Goal: Information Seeking & Learning: Check status

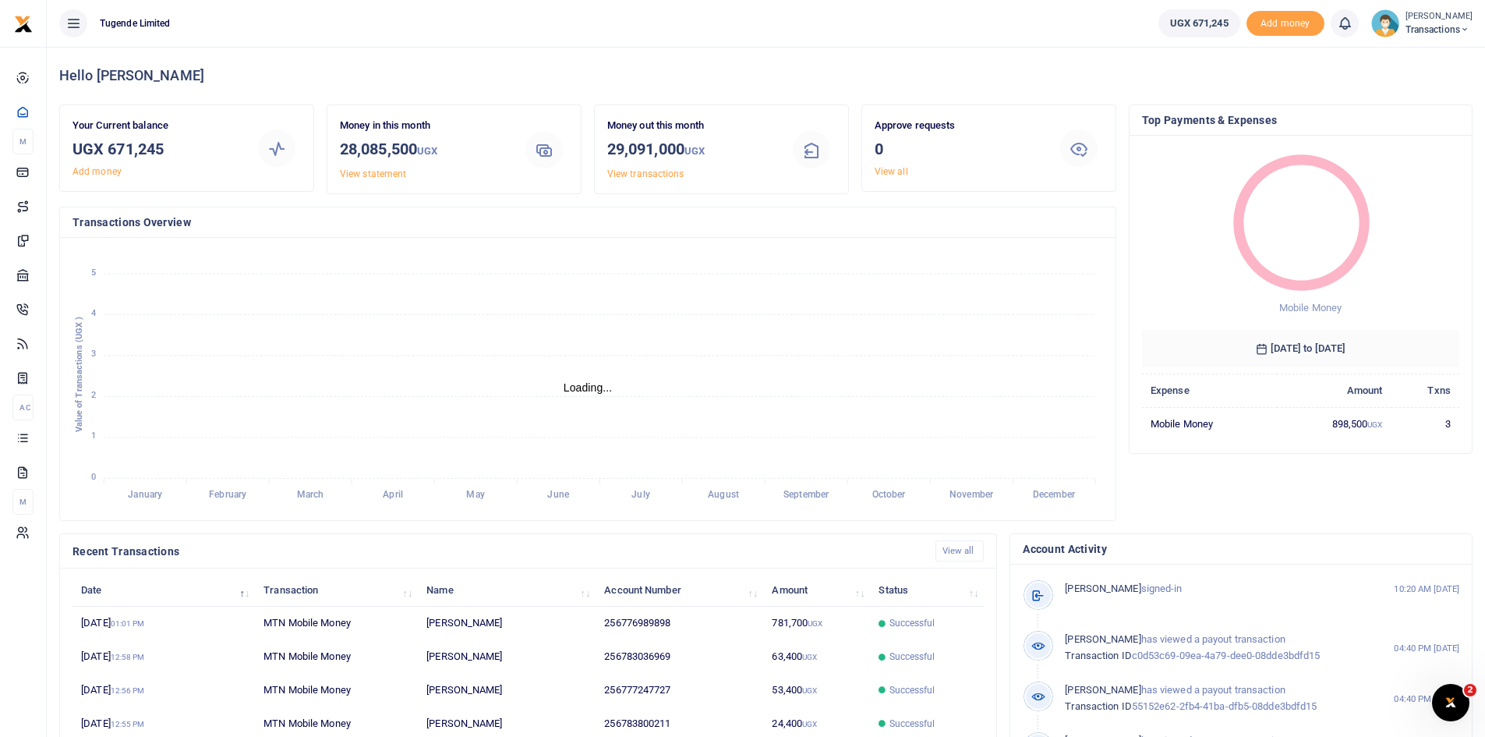
scroll to position [12, 12]
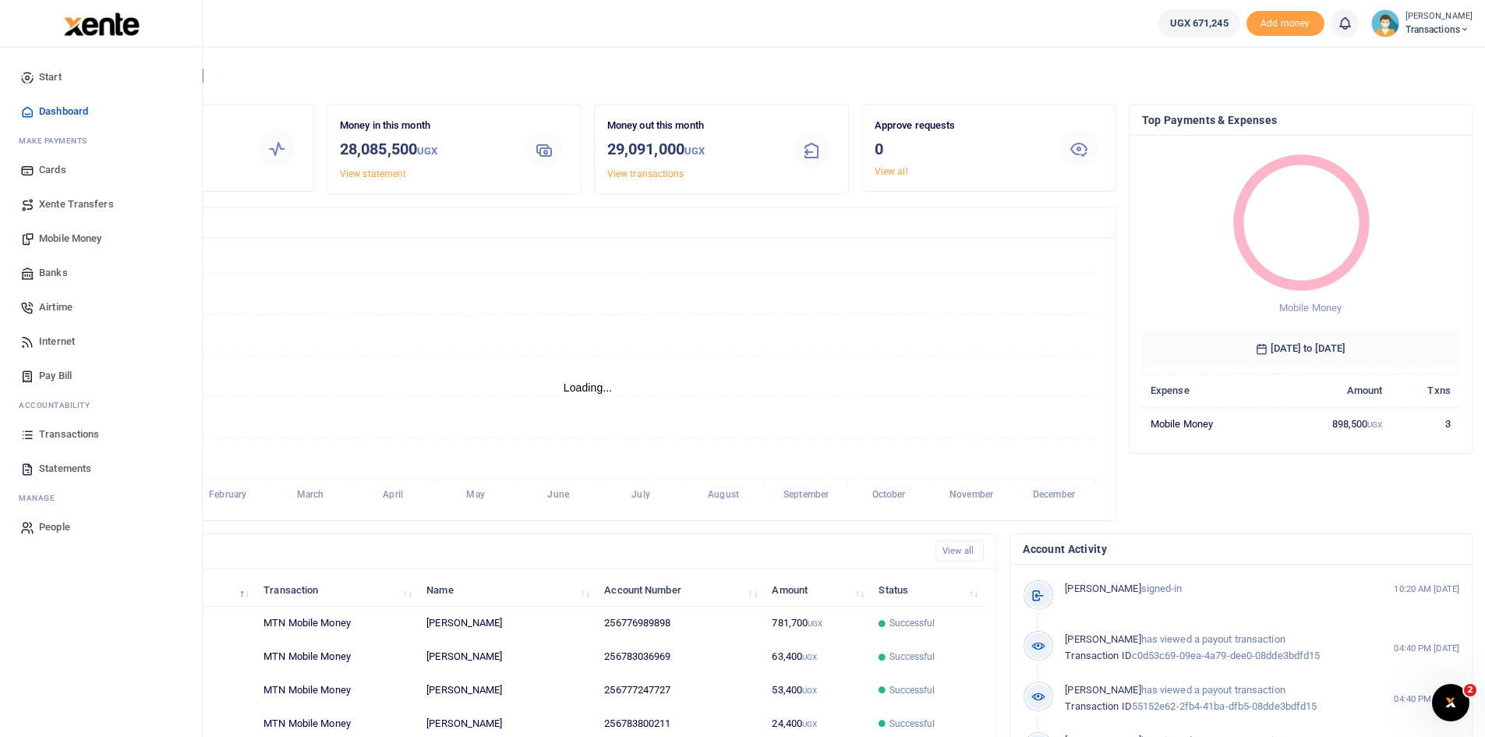
click at [69, 436] on span "Transactions" at bounding box center [69, 434] width 60 height 16
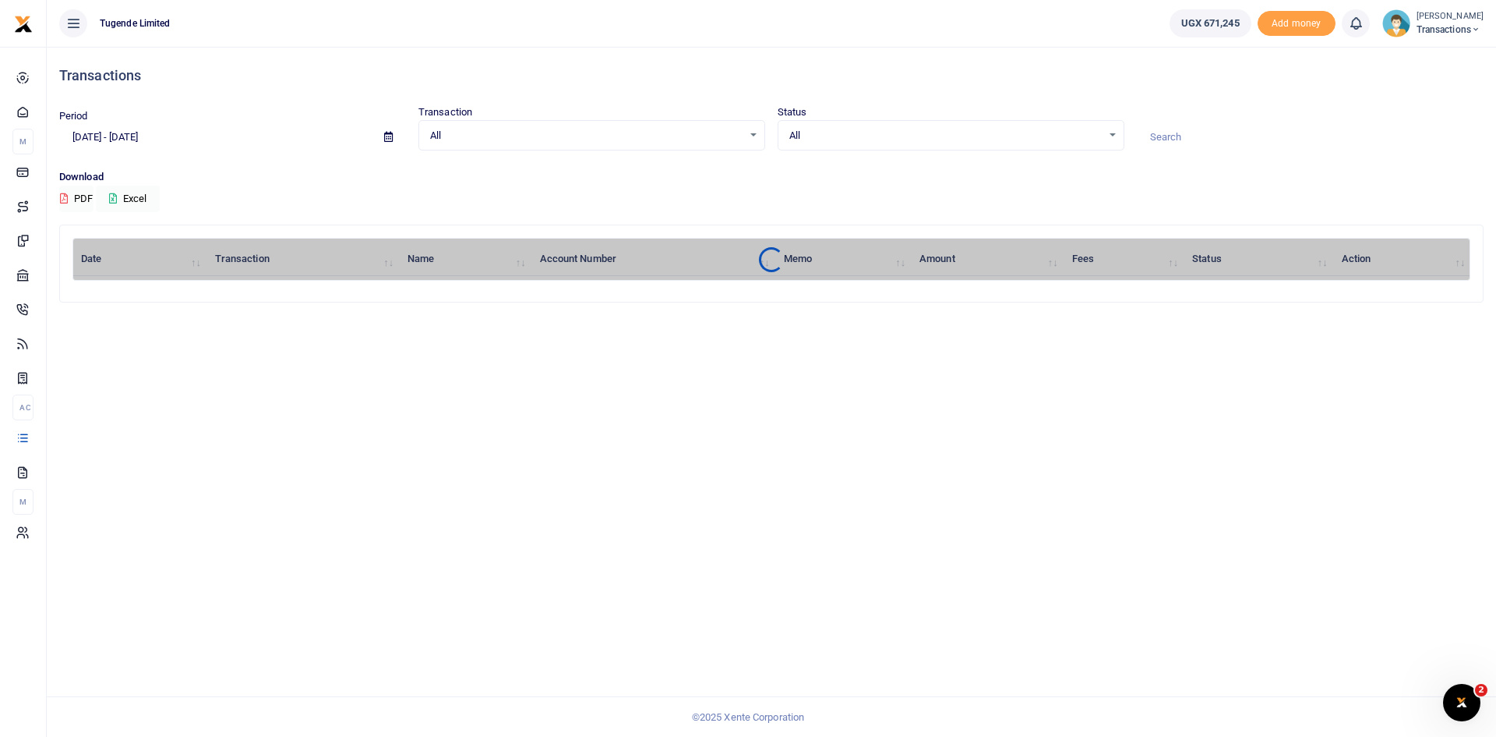
click at [1198, 138] on input at bounding box center [1310, 137] width 347 height 26
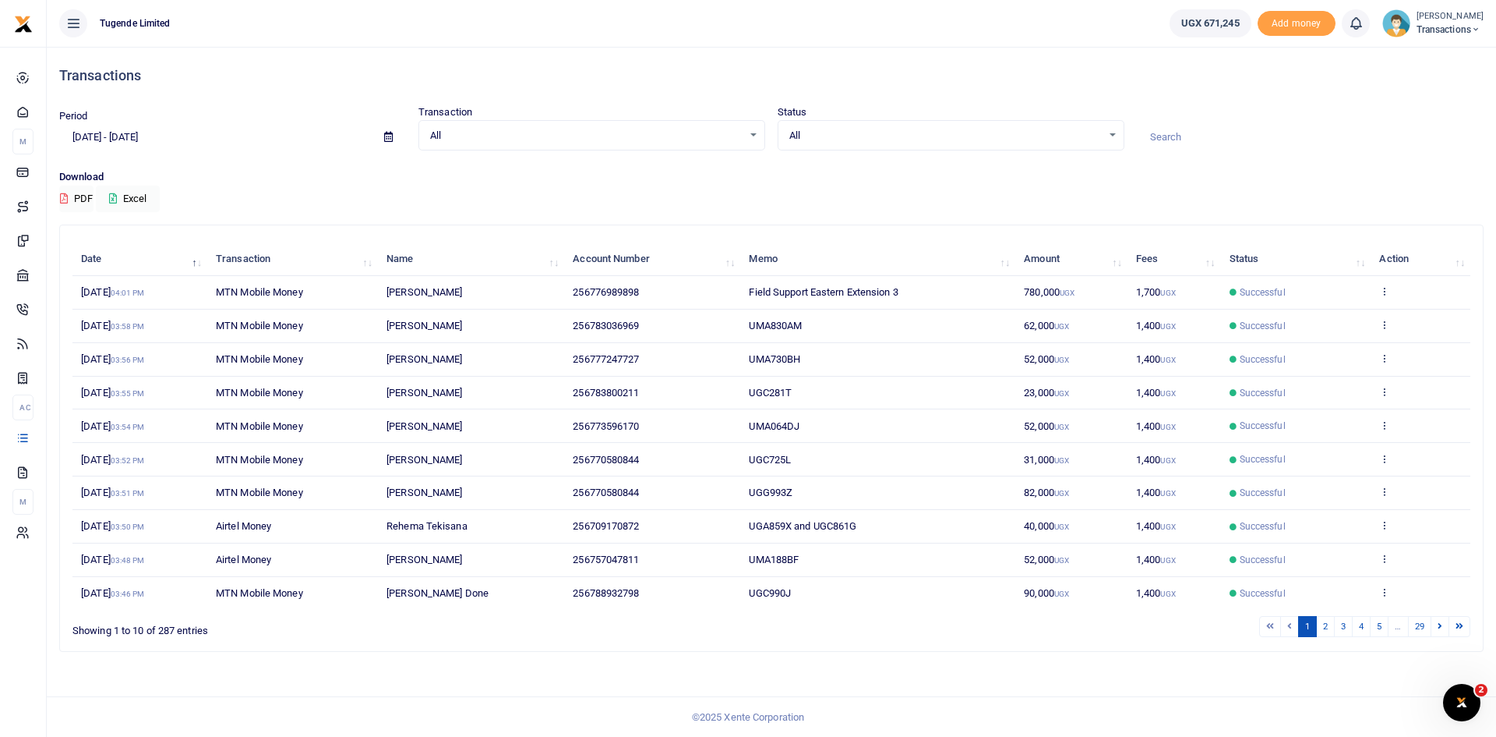
paste input "Hearing of kiseka"
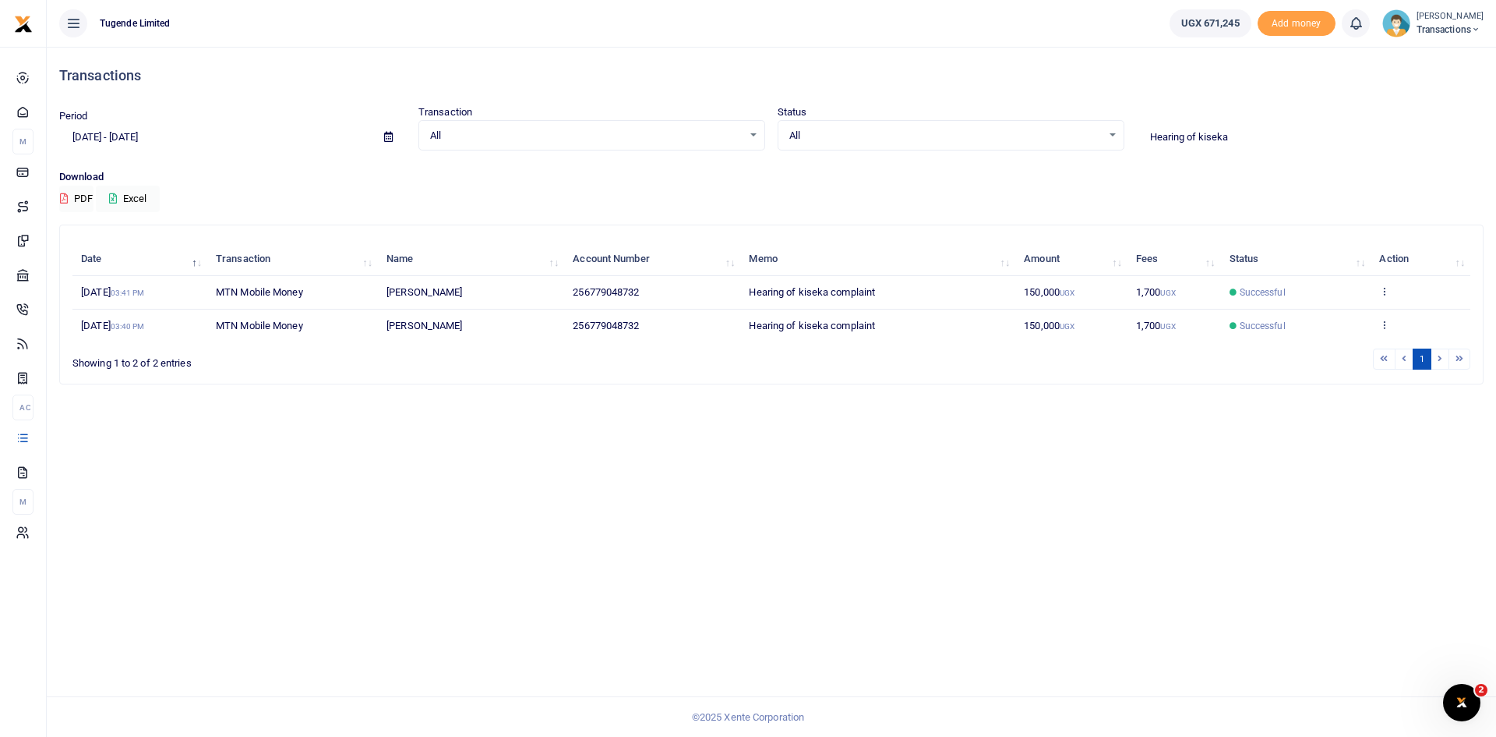
type input "Hearing of kiseka"
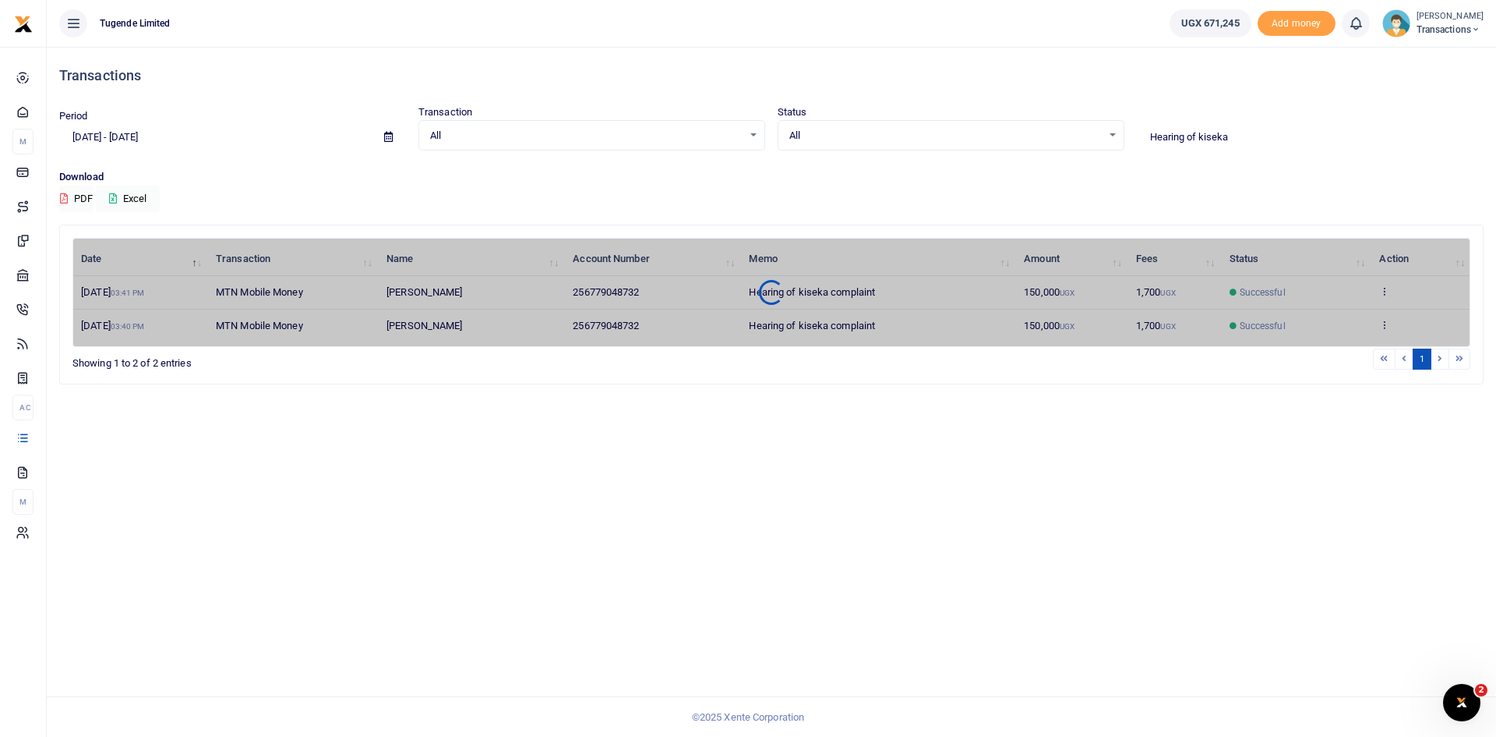
click at [387, 135] on icon at bounding box center [388, 137] width 9 height 10
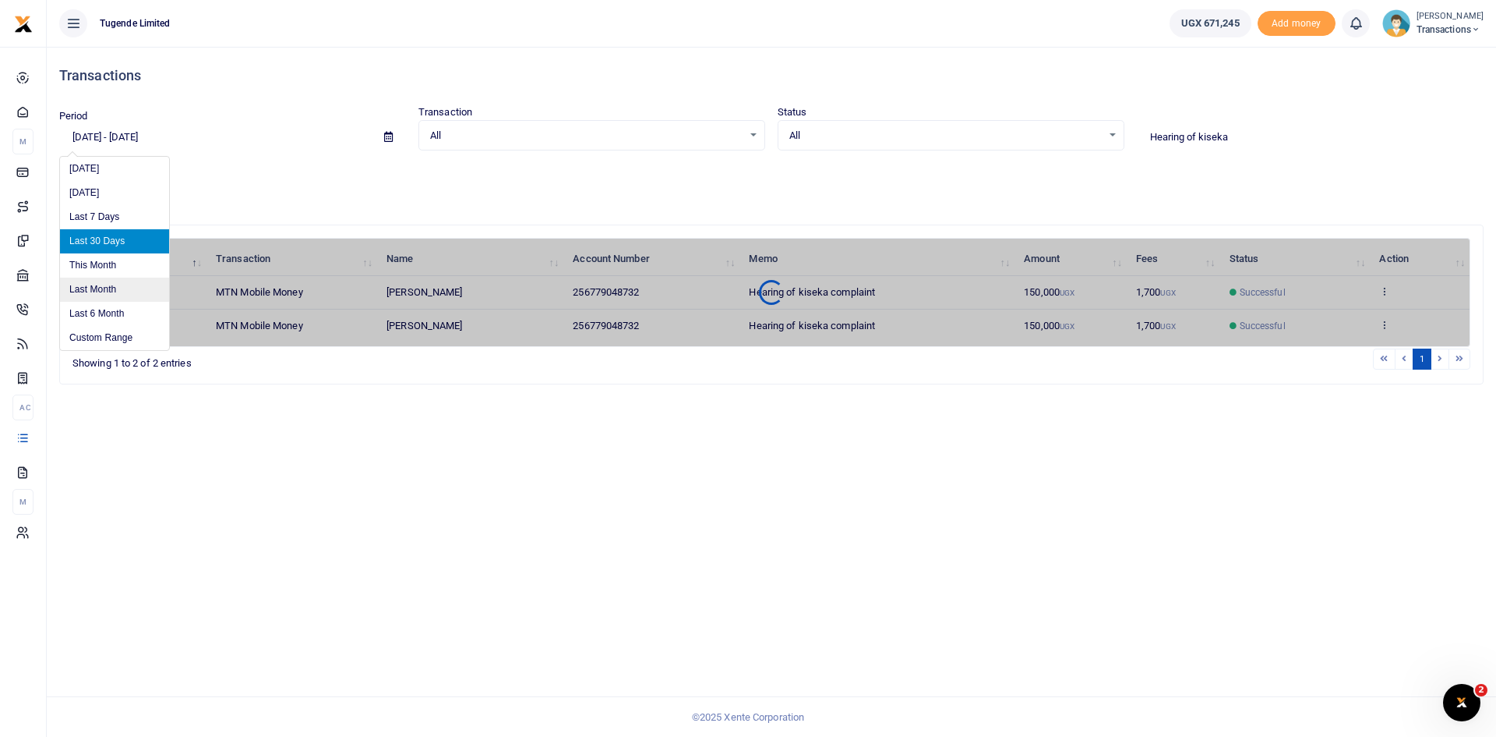
click at [93, 299] on li "Last Month" at bounding box center [114, 289] width 109 height 24
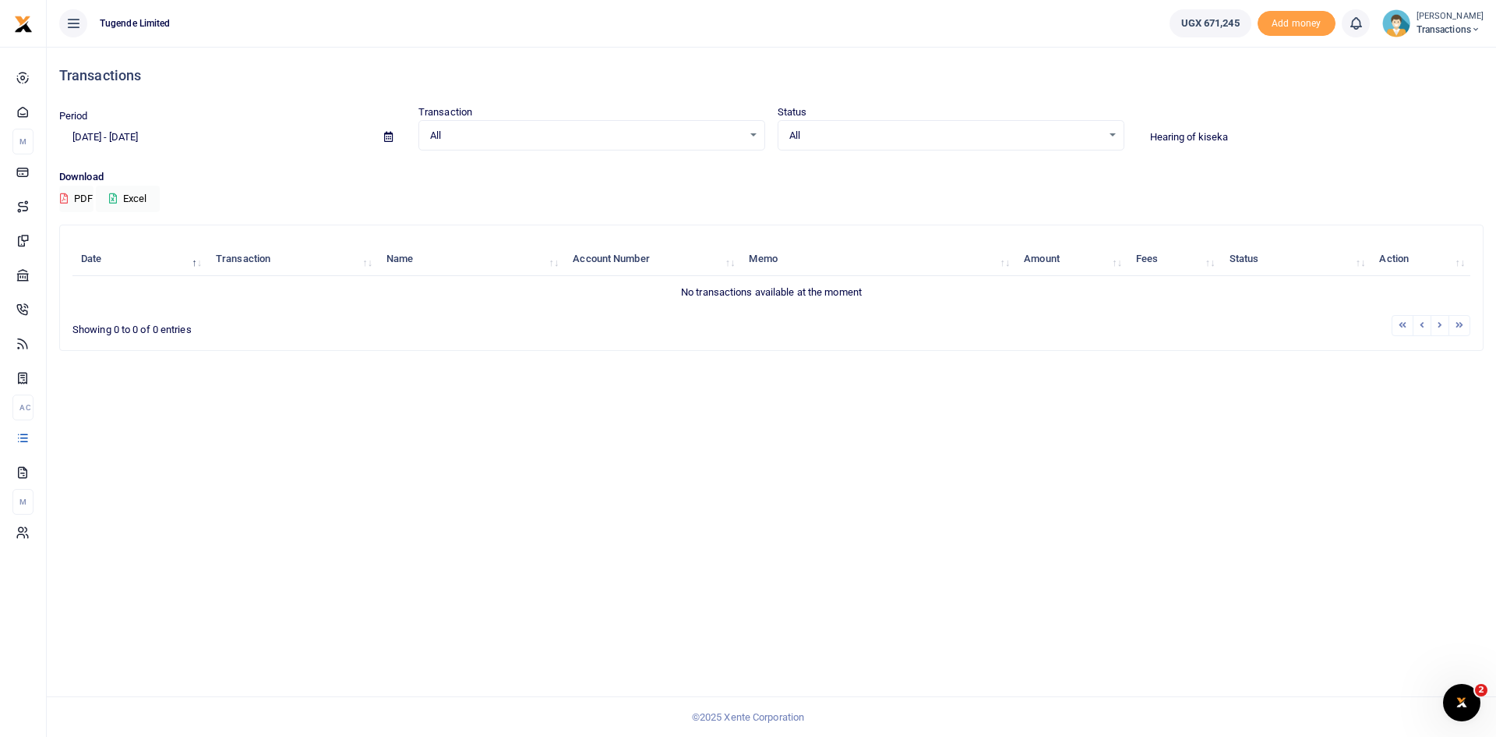
click at [388, 134] on icon at bounding box center [388, 137] width 9 height 10
click at [115, 242] on li "Last 30 Days" at bounding box center [114, 241] width 109 height 24
type input "08/17/2025 - 09/15/2025"
